Goal: Task Accomplishment & Management: Use online tool/utility

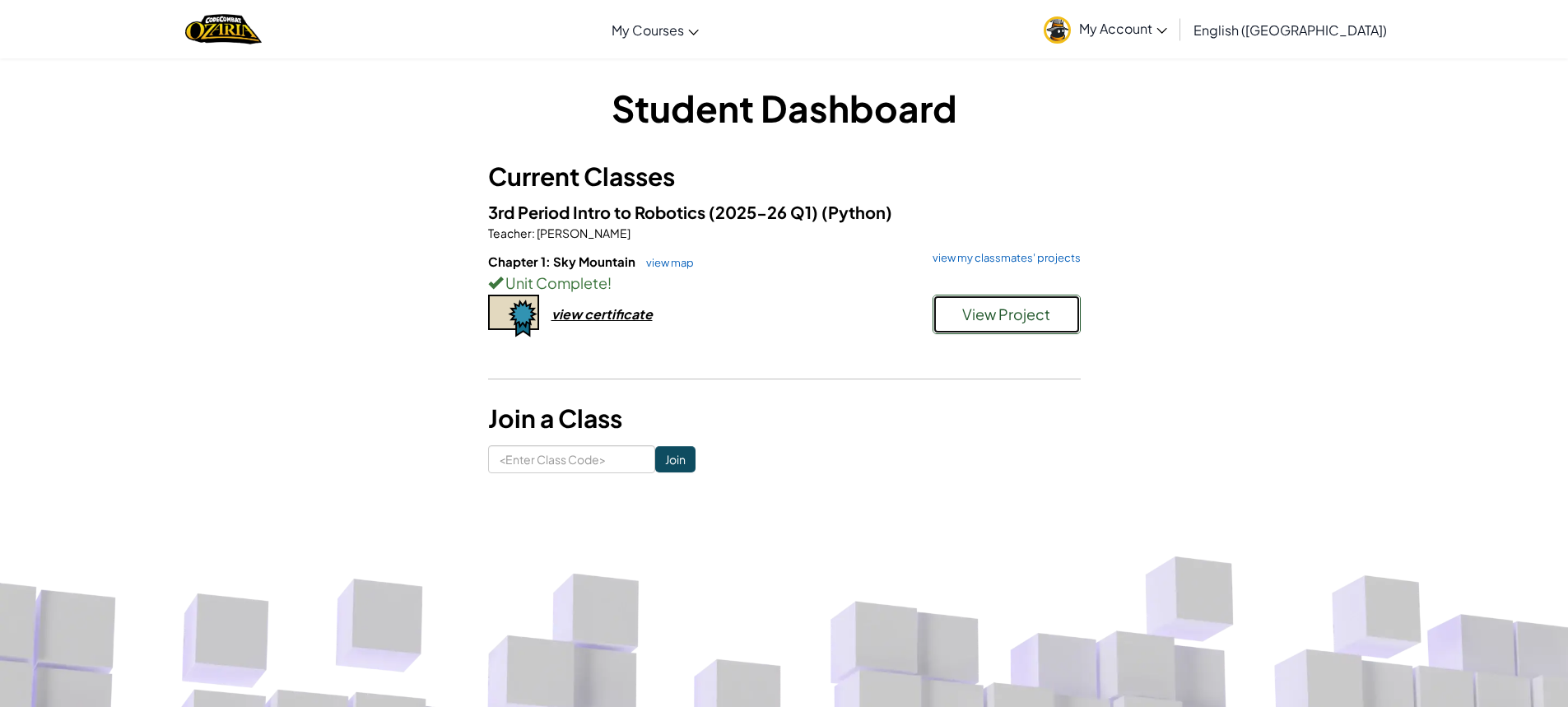
click at [961, 325] on button "View Project" at bounding box center [1007, 313] width 148 height 39
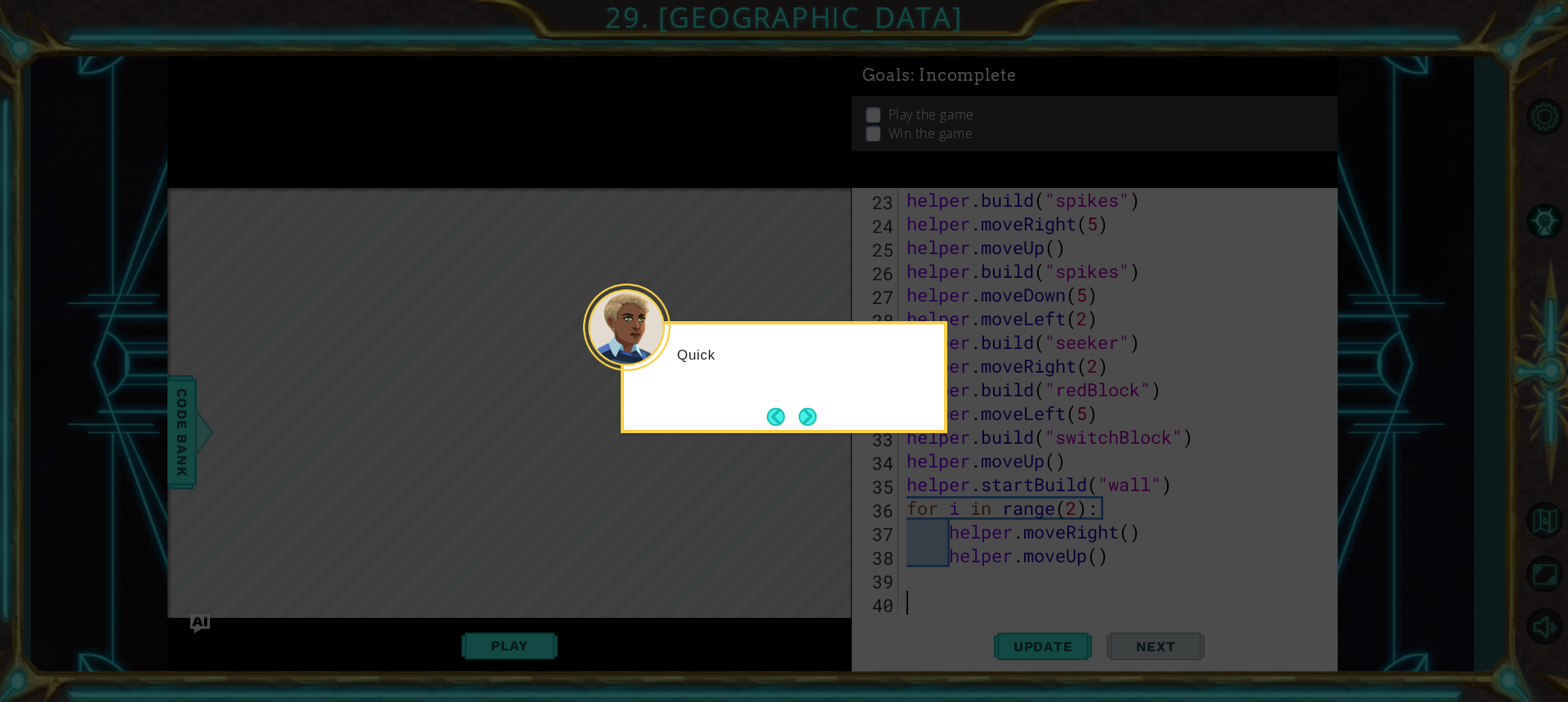
scroll to position [593, 0]
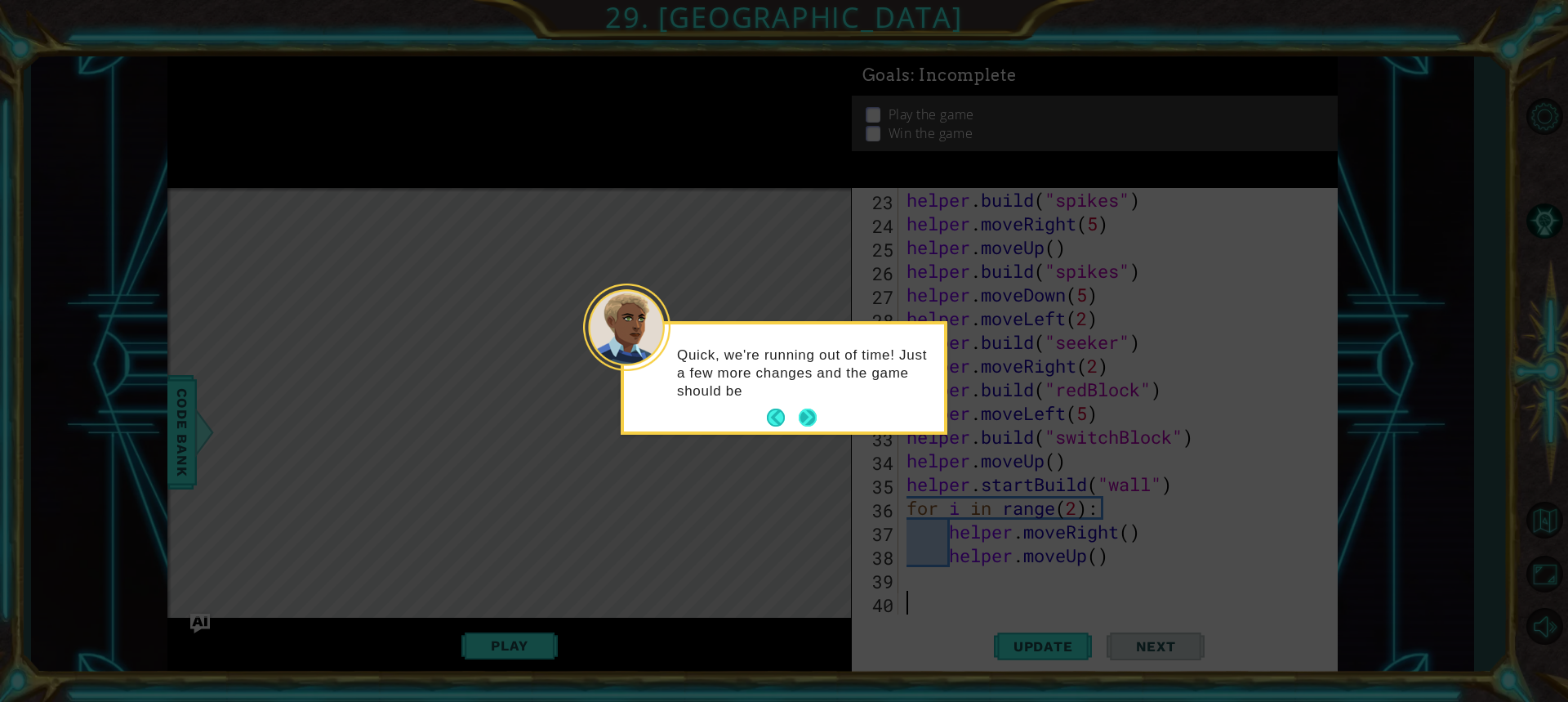
click at [807, 425] on button "Next" at bounding box center [808, 418] width 18 height 18
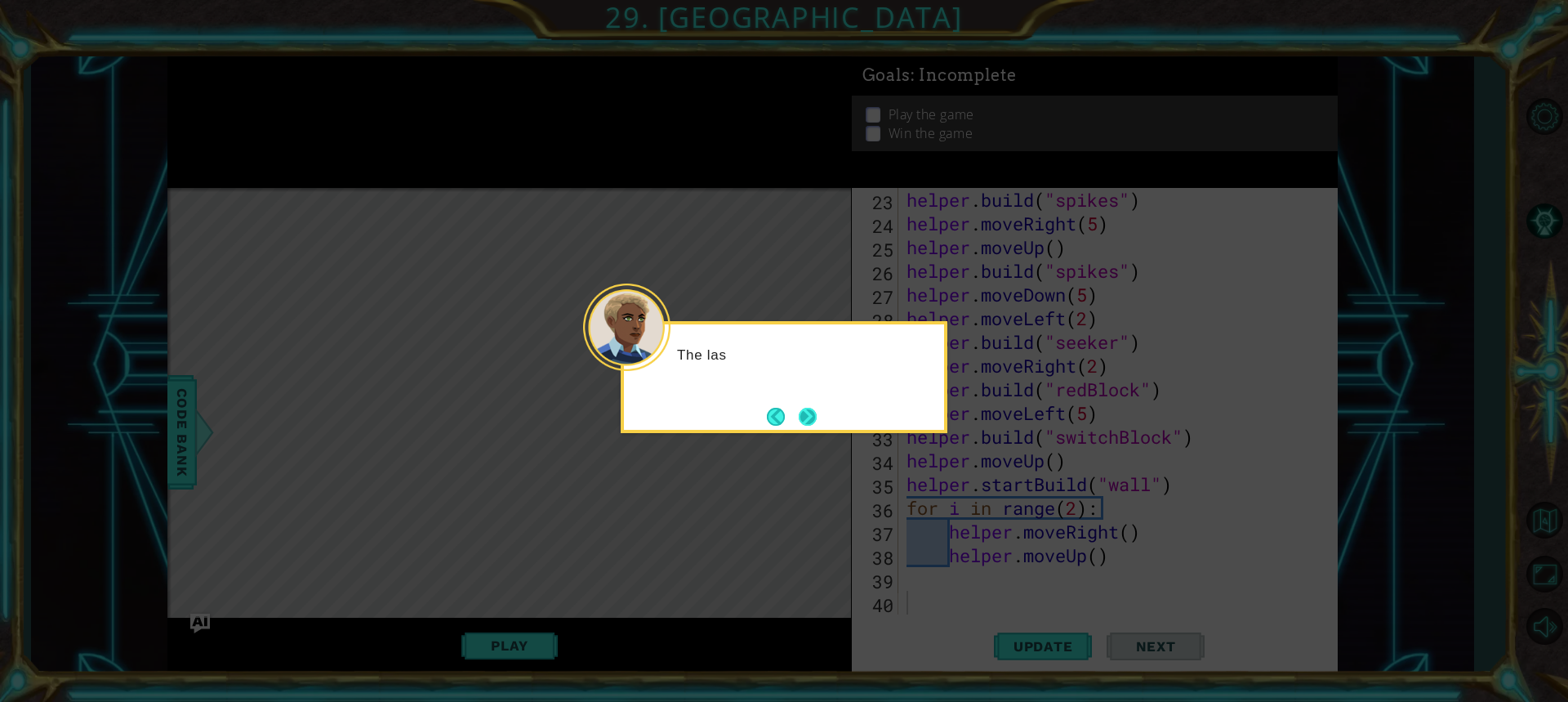
click at [807, 421] on button "Next" at bounding box center [808, 417] width 18 height 18
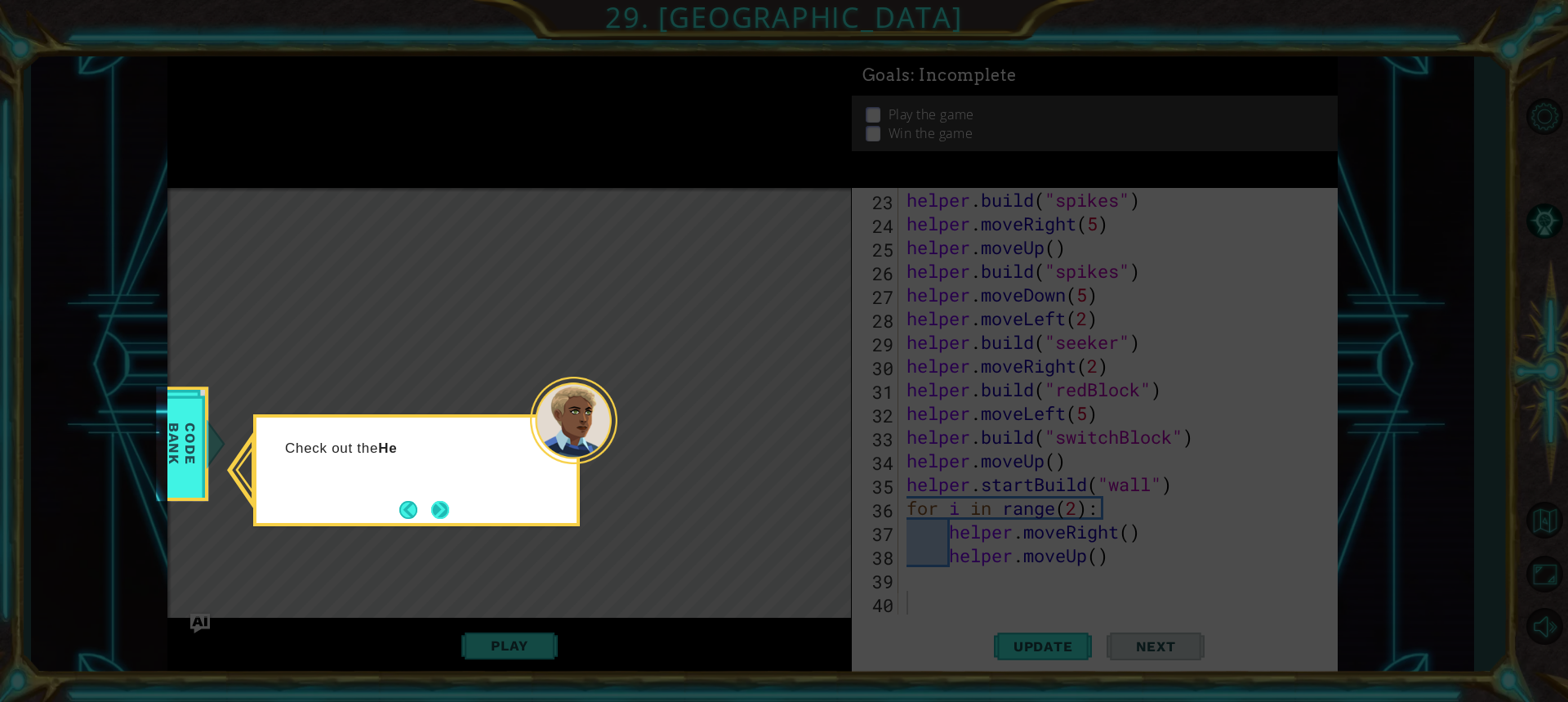
click at [442, 516] on button "Next" at bounding box center [440, 510] width 18 height 18
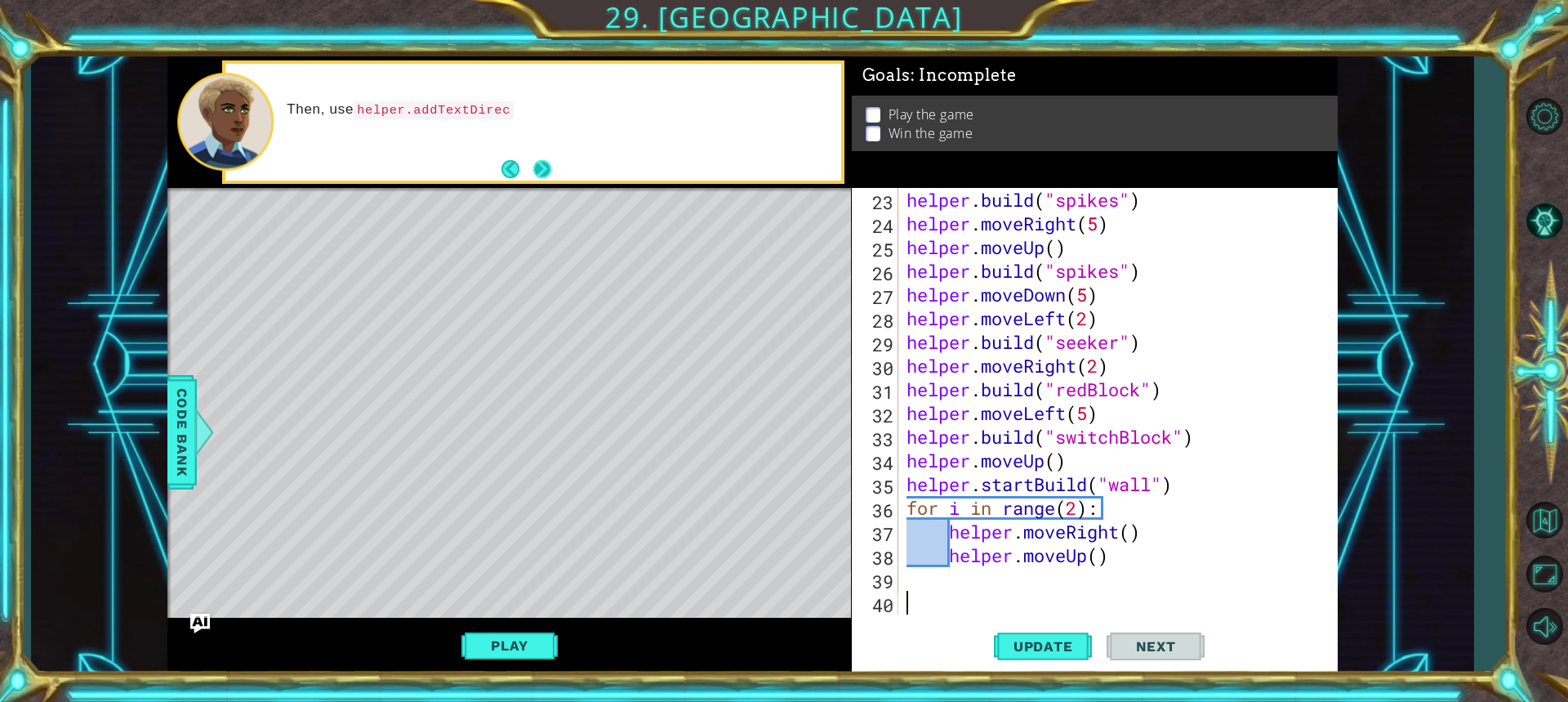
click at [543, 161] on button "Next" at bounding box center [543, 169] width 18 height 18
click at [543, 164] on button "Next" at bounding box center [543, 169] width 18 height 18
click at [497, 639] on button "Play" at bounding box center [509, 646] width 95 height 31
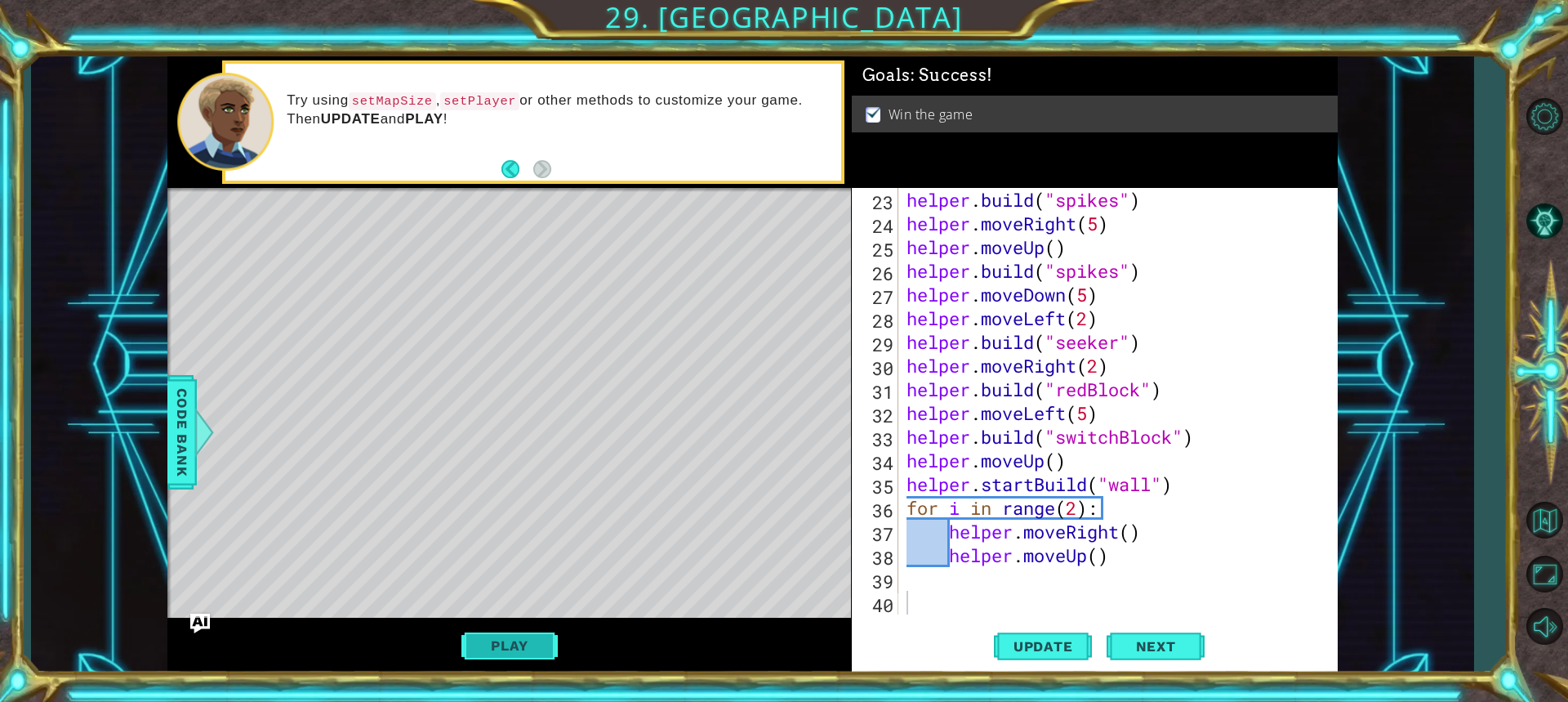
click at [497, 639] on button "Play" at bounding box center [509, 646] width 95 height 31
click at [506, 632] on button "Play" at bounding box center [509, 646] width 95 height 31
